Goal: Task Accomplishment & Management: Use online tool/utility

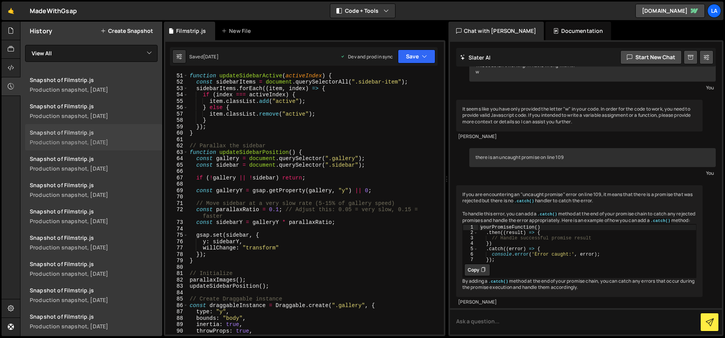
scroll to position [0, 0]
click at [7, 31] on div at bounding box center [11, 31] width 19 height 19
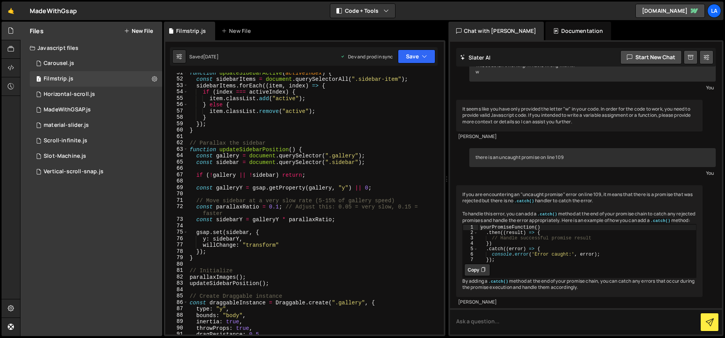
scroll to position [299, 0]
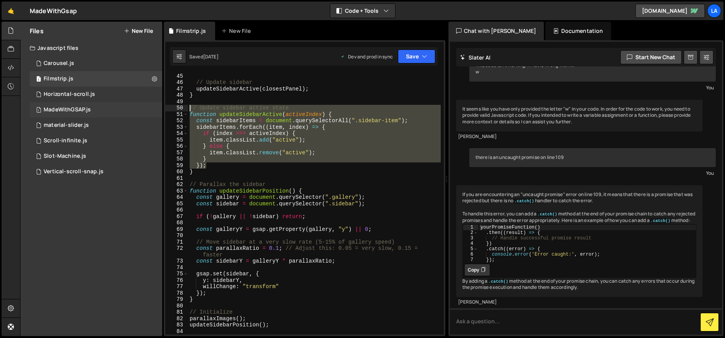
drag, startPoint x: 212, startPoint y: 165, endPoint x: 158, endPoint y: 110, distance: 77.0
click at [158, 110] on div "Files New File Javascript files 1 Carousel.js 0 1 Filmstrip.js 0 1 Horizontal-s…" at bounding box center [372, 179] width 705 height 314
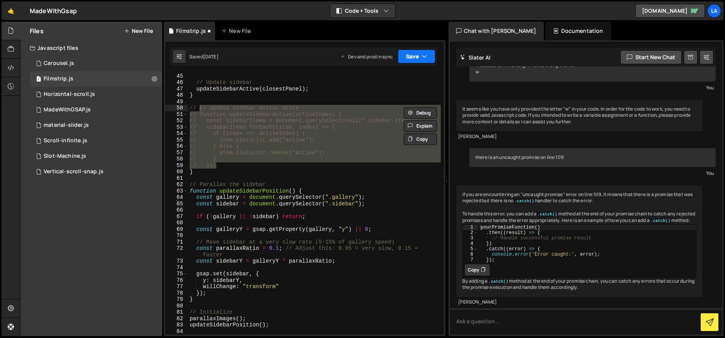
click at [423, 57] on icon "button" at bounding box center [424, 57] width 5 height 8
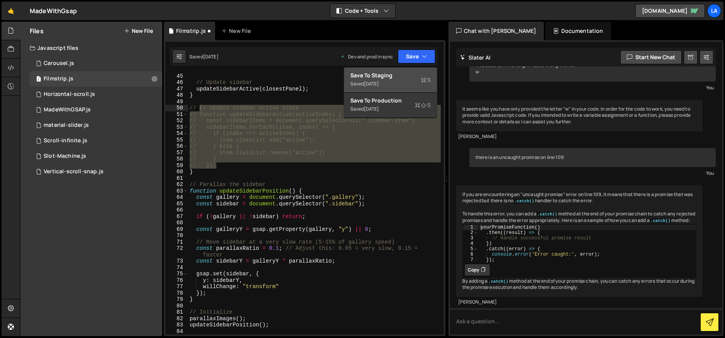
click at [419, 78] on div "Save to Staging S" at bounding box center [390, 75] width 80 height 8
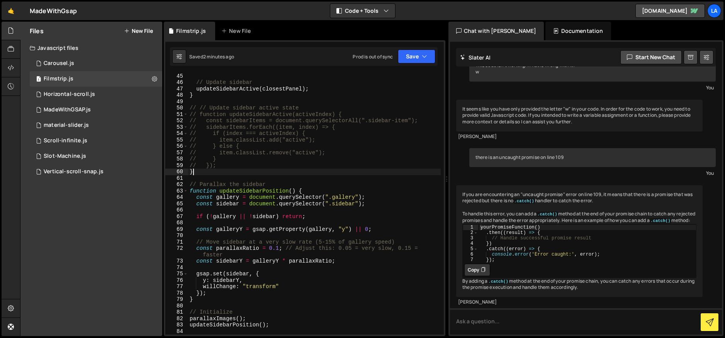
drag, startPoint x: 195, startPoint y: 170, endPoint x: 184, endPoint y: 171, distance: 10.5
click at [182, 171] on div "} 44 45 46 47 48 49 50 51 52 53 54 55 56 57 58 59 60 61 62 63 64 65 66 67 68 69…" at bounding box center [304, 204] width 279 height 262
click at [408, 58] on button "Save" at bounding box center [416, 56] width 37 height 14
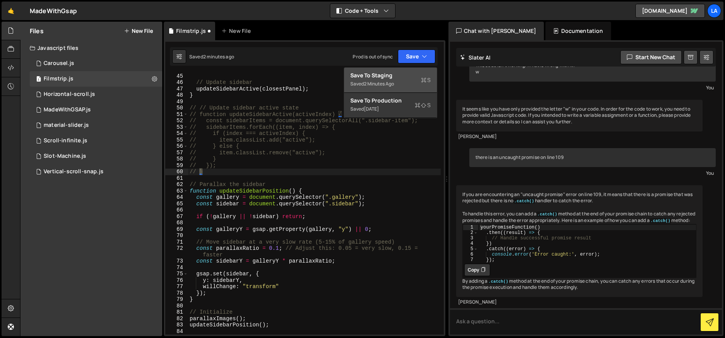
click at [407, 79] on div "Saved 2 minutes ago" at bounding box center [390, 83] width 80 height 9
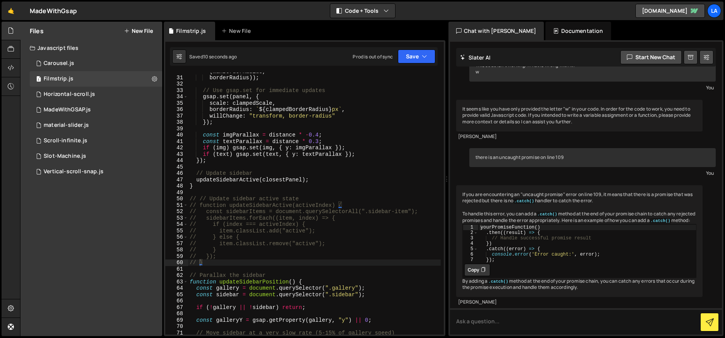
scroll to position [209, 0]
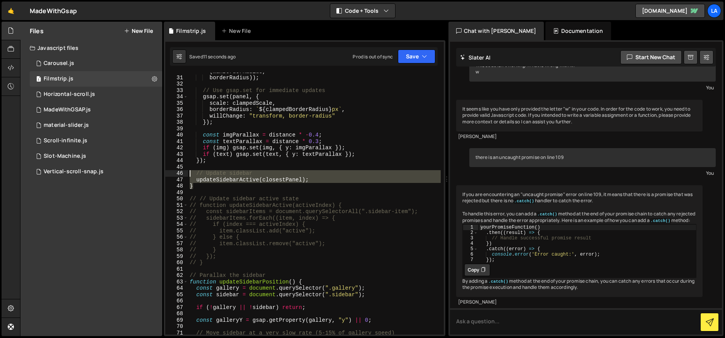
drag, startPoint x: 210, startPoint y: 187, endPoint x: 175, endPoint y: 174, distance: 36.8
click at [175, 174] on div "} 30 31 32 33 34 35 36 37 38 39 40 41 42 43 44 45 46 47 48 49 50 51 52 53 54 55…" at bounding box center [304, 204] width 279 height 262
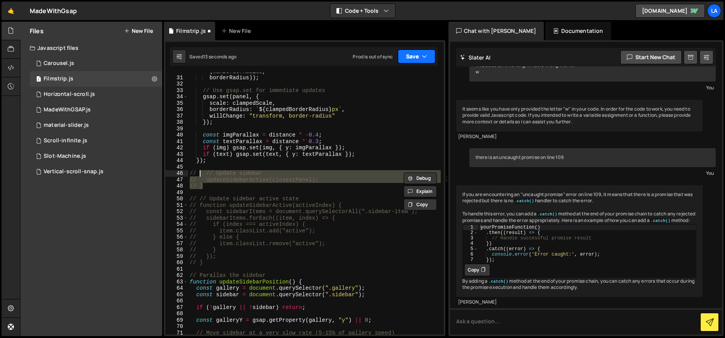
click at [405, 57] on button "Save" at bounding box center [416, 56] width 37 height 14
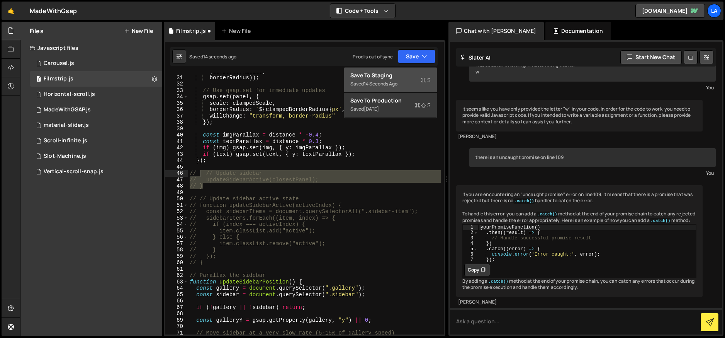
click at [402, 71] on div "Save to Staging S" at bounding box center [390, 75] width 80 height 8
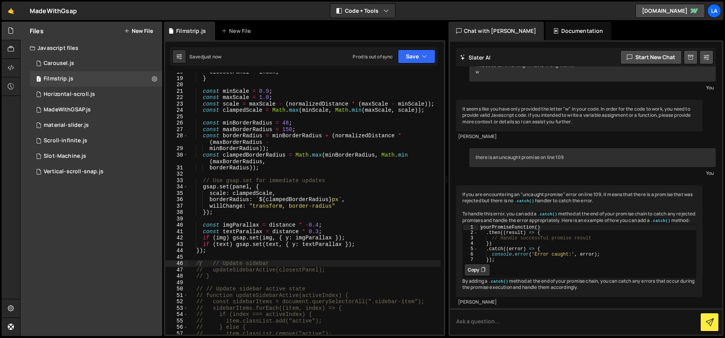
scroll to position [116, 0]
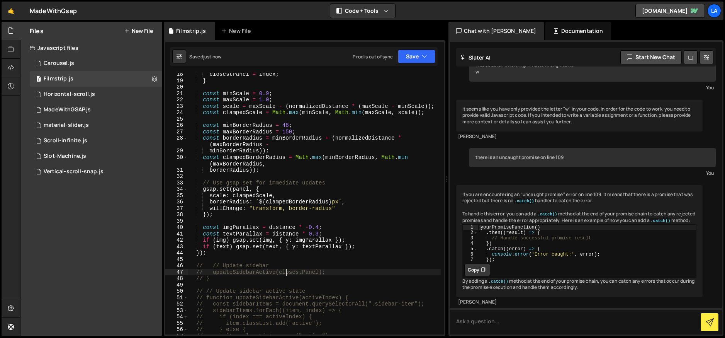
click at [287, 270] on div "closestPanel = index ; } const minScale = 0.9 ; const maxScale = 1.0 ; const sc…" at bounding box center [314, 208] width 253 height 274
type textarea "// updateSidebarActive(closestPanel); // }"
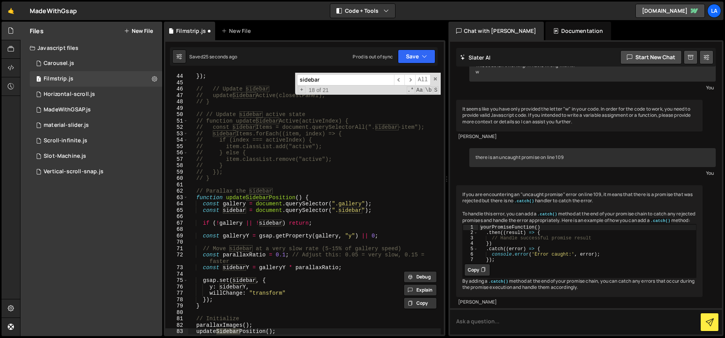
scroll to position [685, 0]
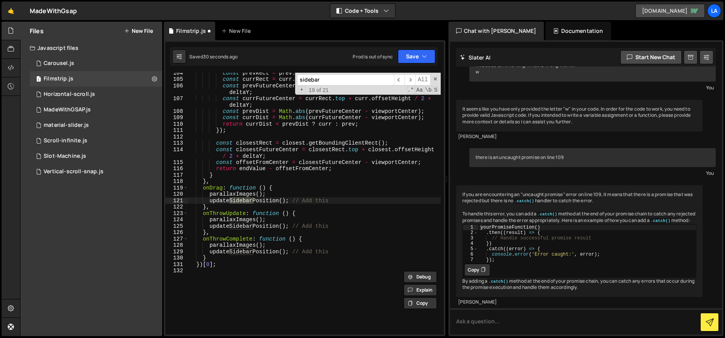
type input "sidebar"
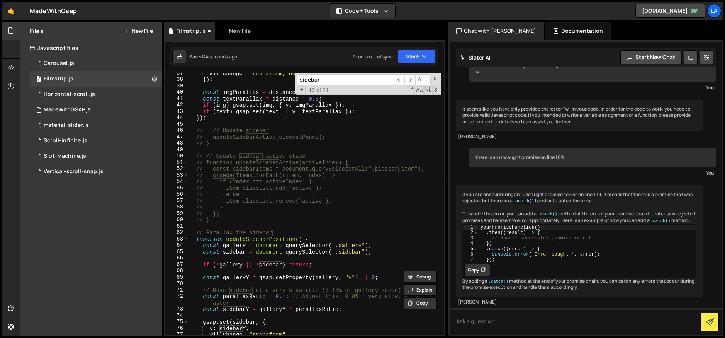
scroll to position [249, 0]
drag, startPoint x: 434, startPoint y: 77, endPoint x: 415, endPoint y: 90, distance: 22.8
click at [434, 77] on span at bounding box center [435, 78] width 5 height 5
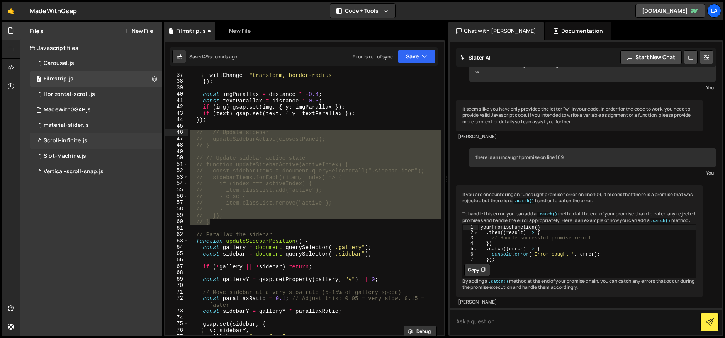
drag, startPoint x: 217, startPoint y: 219, endPoint x: 158, endPoint y: 133, distance: 104.4
click at [158, 133] on div "Files New File Javascript files 1 Carousel.js 0 1 Filmstrip.js 0 1 Horizontal-s…" at bounding box center [372, 179] width 705 height 314
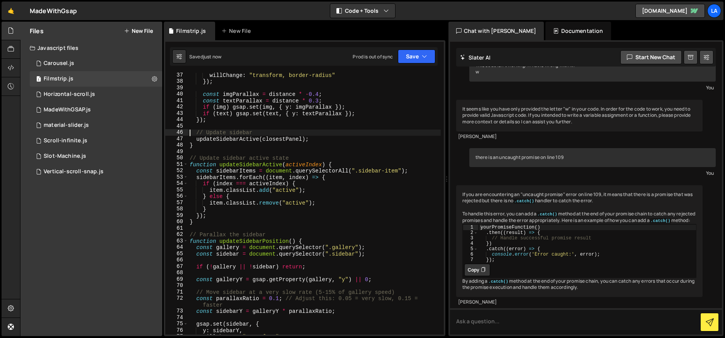
drag, startPoint x: 301, startPoint y: 192, endPoint x: 321, endPoint y: 196, distance: 20.5
click at [301, 192] on div "willChange : "transform, border-radius" }) ; const imgParallax = distance * - 0…" at bounding box center [314, 209] width 253 height 274
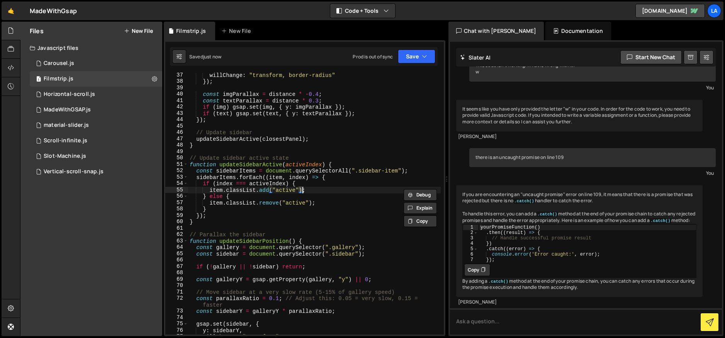
click at [338, 193] on div "willChange : "transform, border-radius" }) ; const imgParallax = distance * - 0…" at bounding box center [314, 209] width 253 height 274
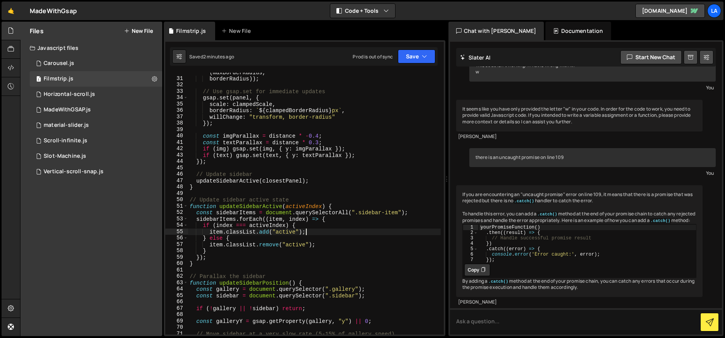
scroll to position [208, 0]
click at [336, 179] on div "const clampedBorderRadius = Math . max ( minBorderRadius , Math . min ( maxBord…" at bounding box center [314, 205] width 253 height 287
type textarea "updateSidebarActive(closestPanel);"
